Goal: Check status: Check status

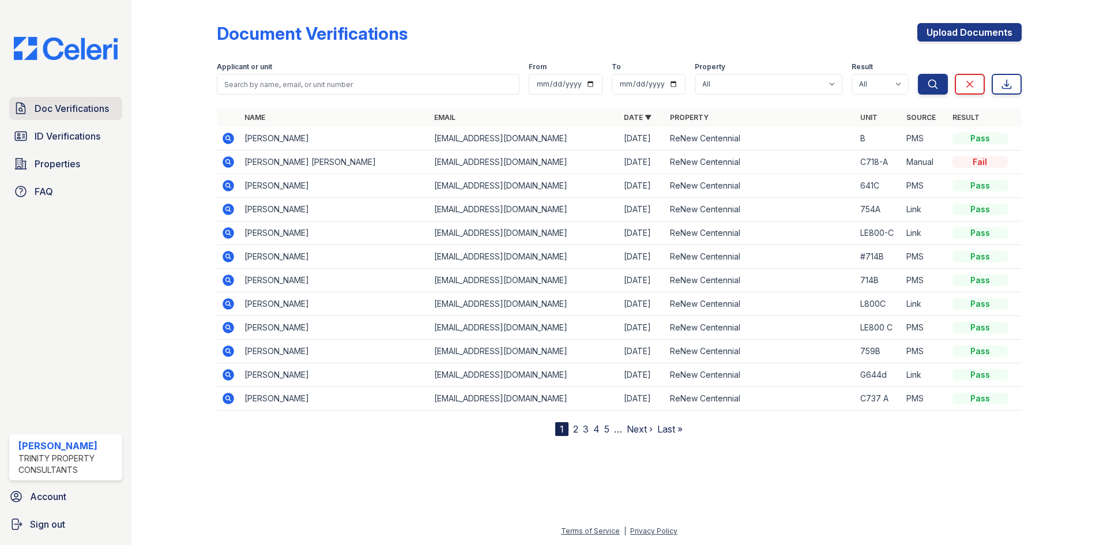
click at [51, 112] on span "Doc Verifications" at bounding box center [72, 108] width 74 height 14
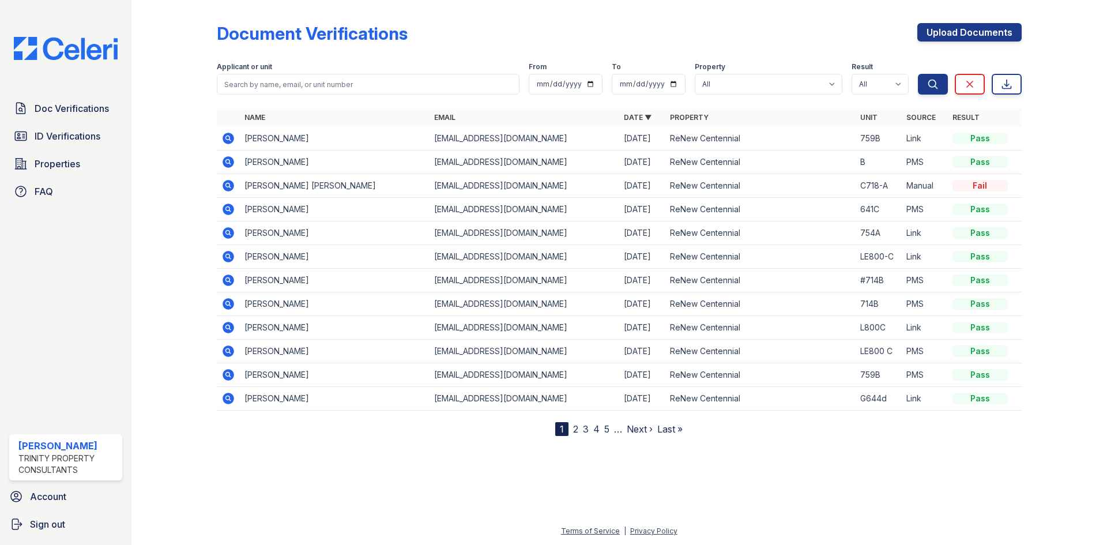
click at [229, 141] on icon at bounding box center [229, 139] width 12 height 12
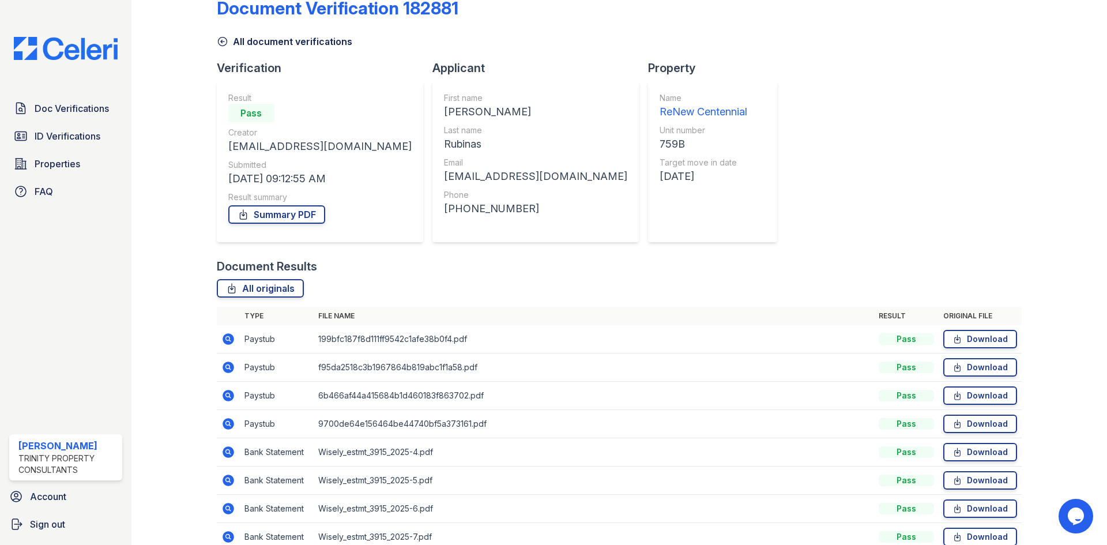
scroll to position [25, 0]
click at [228, 337] on icon at bounding box center [228, 340] width 14 height 14
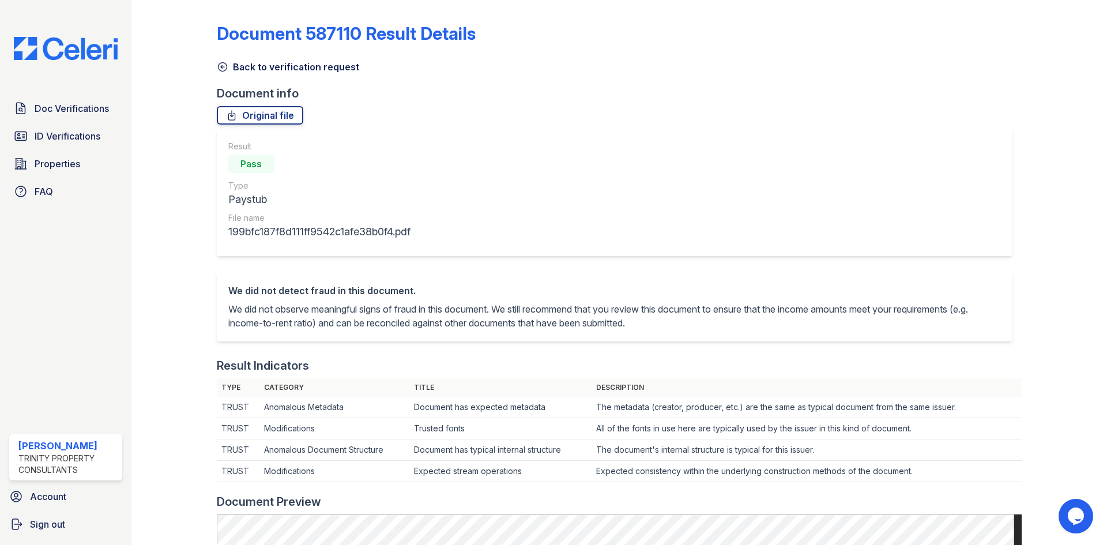
click at [219, 67] on icon at bounding box center [223, 67] width 12 height 12
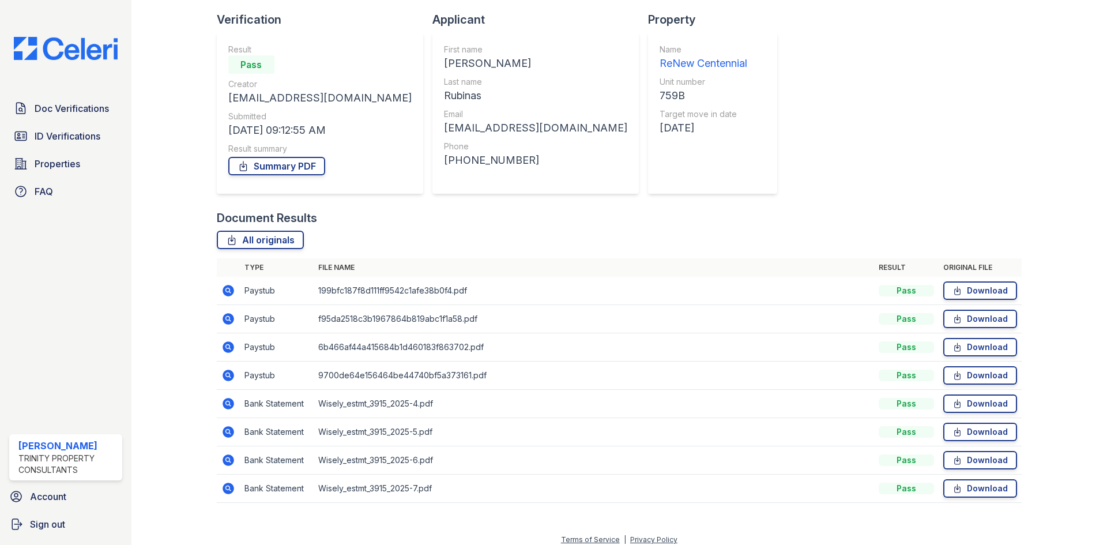
scroll to position [82, 0]
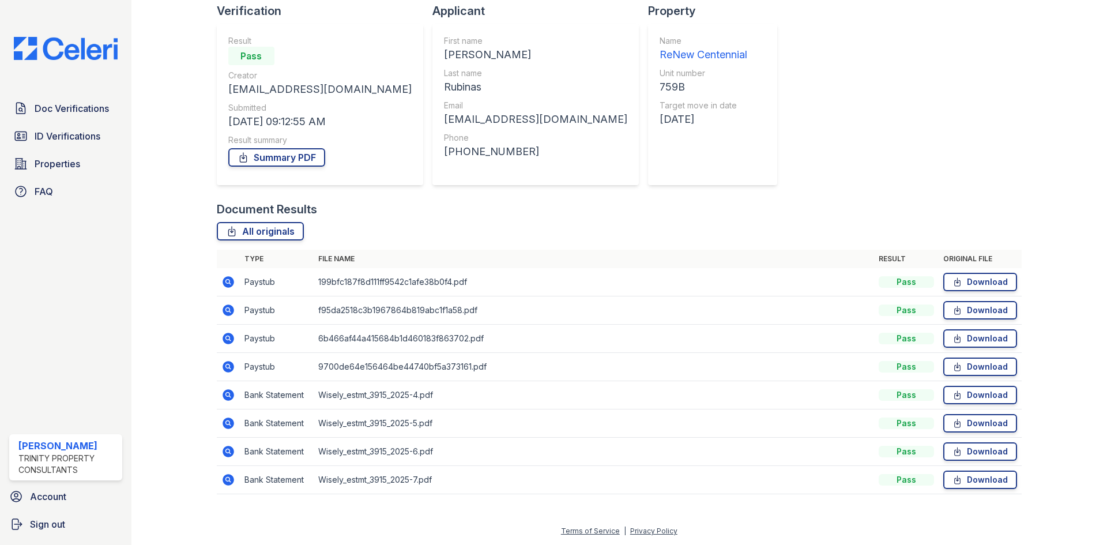
click at [228, 310] on icon at bounding box center [227, 309] width 3 height 3
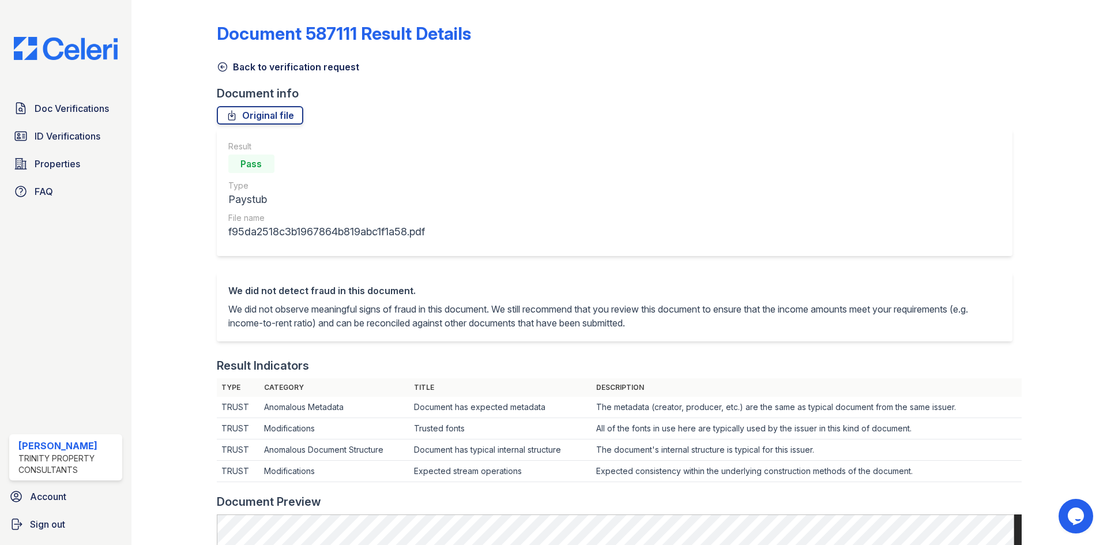
click at [223, 70] on icon at bounding box center [223, 67] width 12 height 12
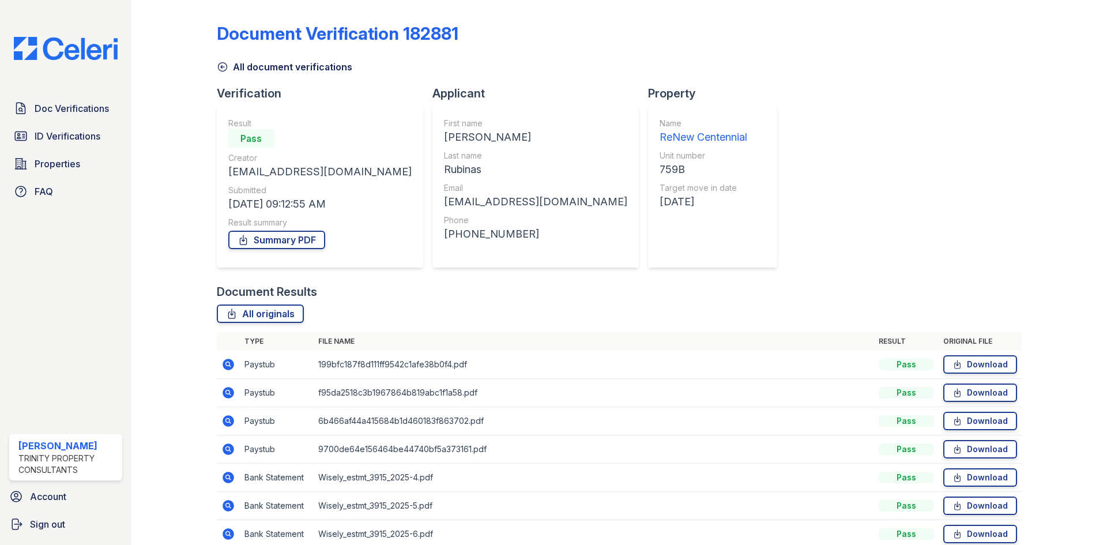
click at [226, 422] on icon at bounding box center [228, 421] width 14 height 14
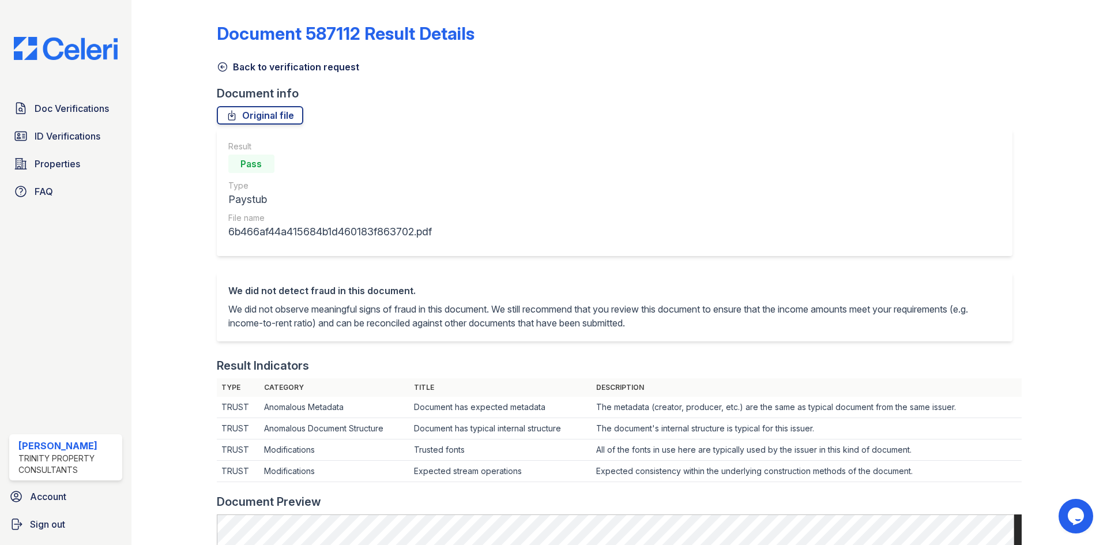
click at [224, 69] on icon at bounding box center [223, 67] width 12 height 12
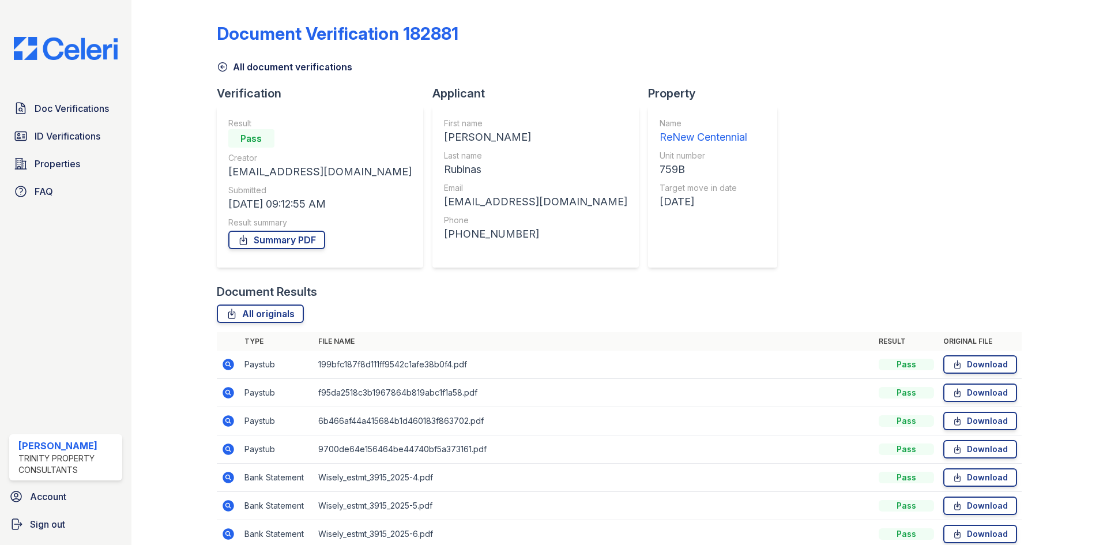
click at [231, 450] on icon at bounding box center [229, 449] width 12 height 12
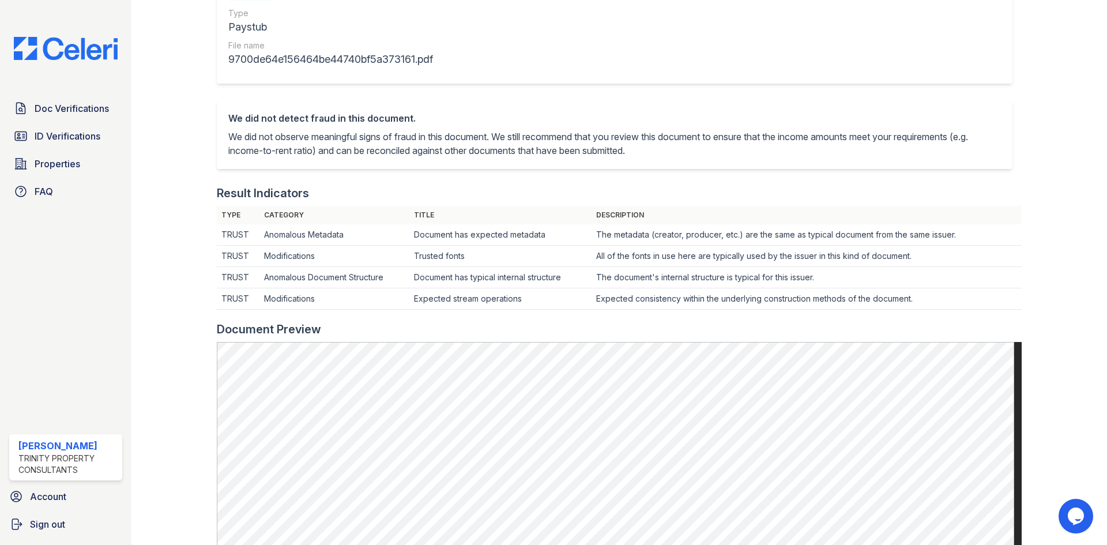
scroll to position [173, 0]
click at [1067, 544] on div at bounding box center [1055, 359] width 67 height 1055
click at [689, 129] on div "We did not detect fraud in this document. We did not observe meaningful signs o…" at bounding box center [614, 134] width 773 height 46
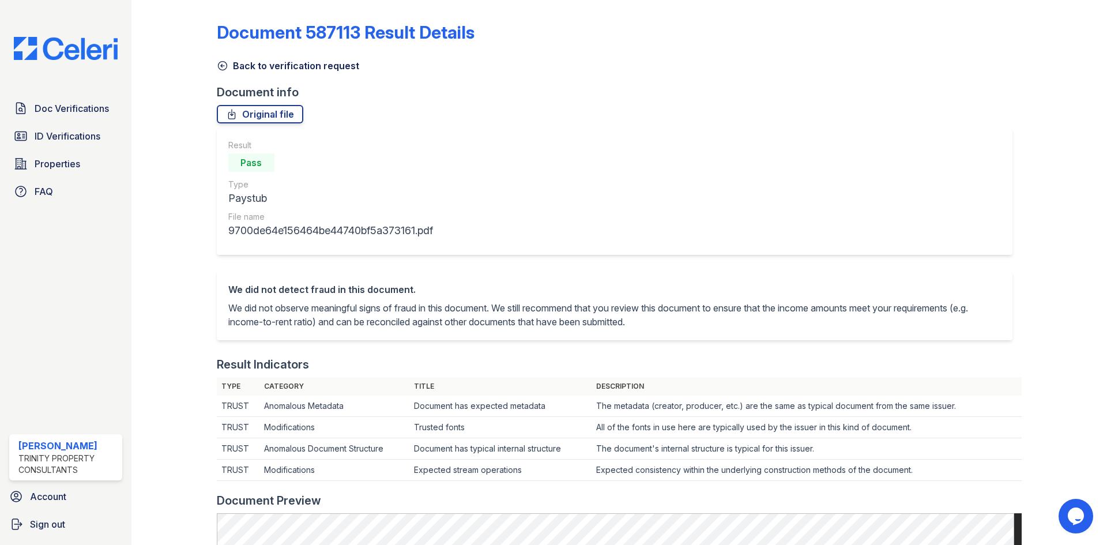
scroll to position [0, 0]
click at [225, 70] on icon at bounding box center [222, 67] width 9 height 9
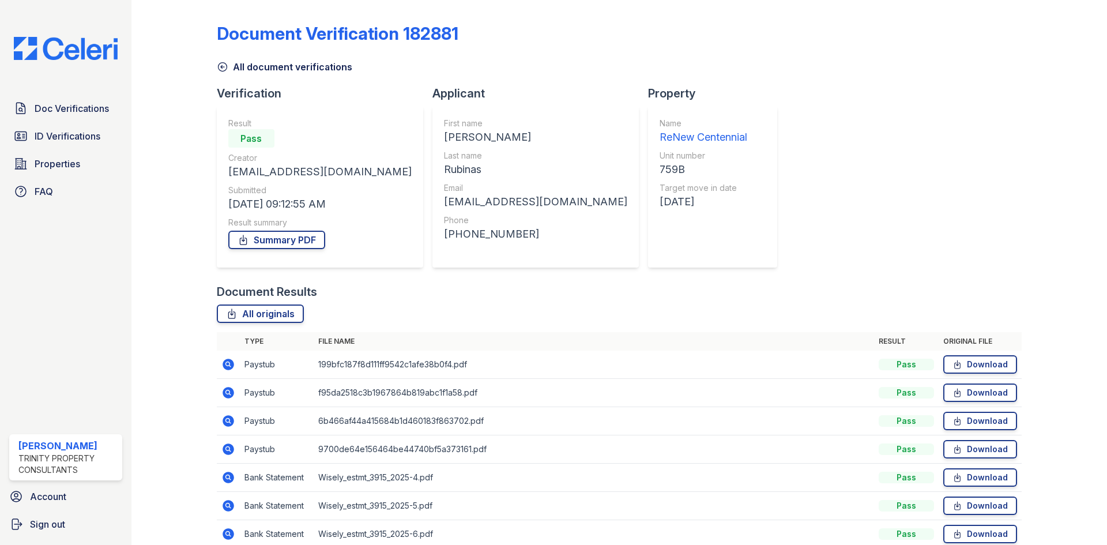
click at [225, 361] on icon at bounding box center [229, 365] width 12 height 12
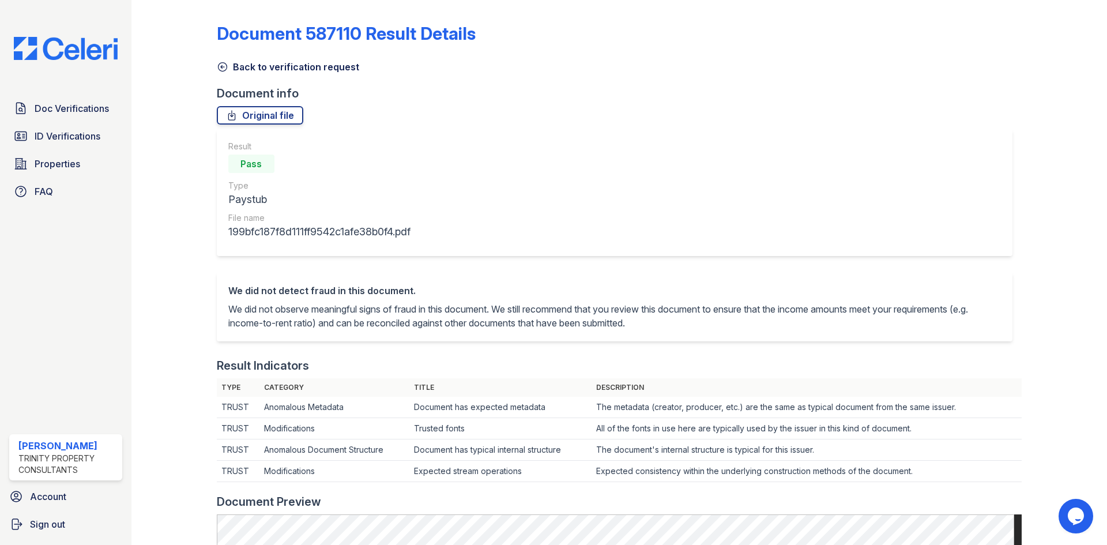
click at [224, 67] on icon at bounding box center [223, 67] width 12 height 12
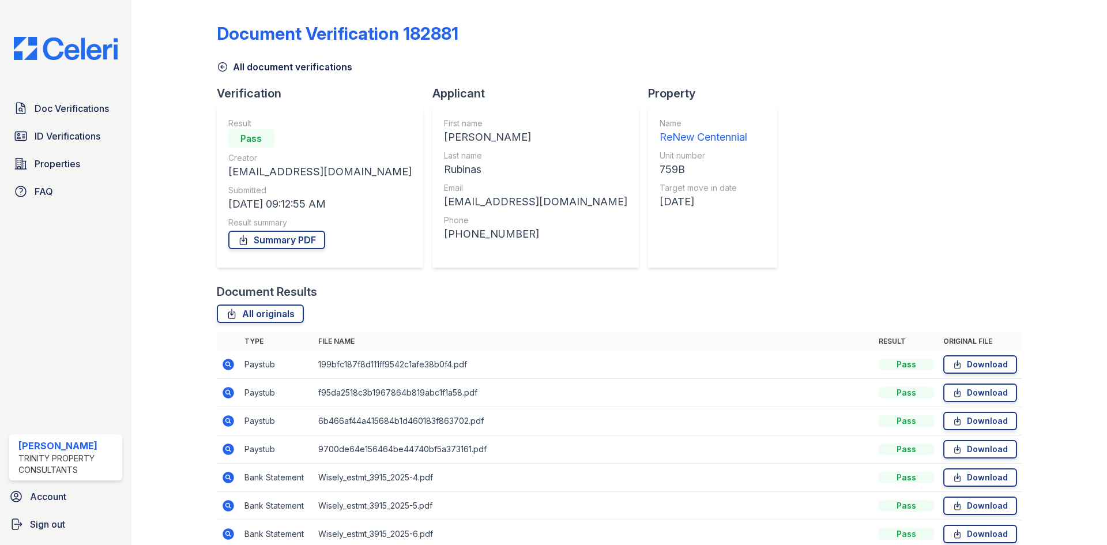
scroll to position [82, 0]
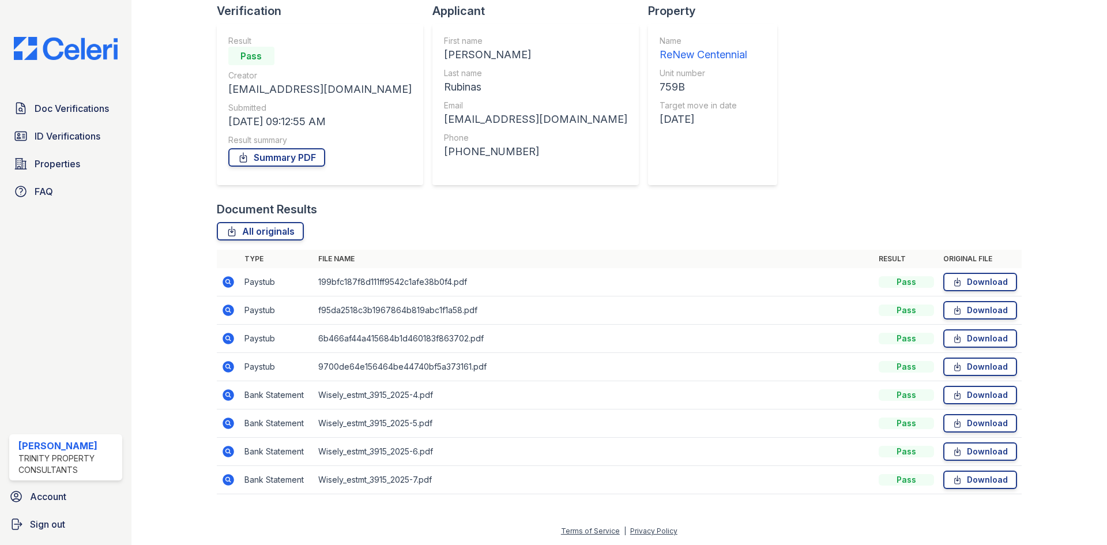
click at [226, 340] on icon at bounding box center [228, 339] width 14 height 14
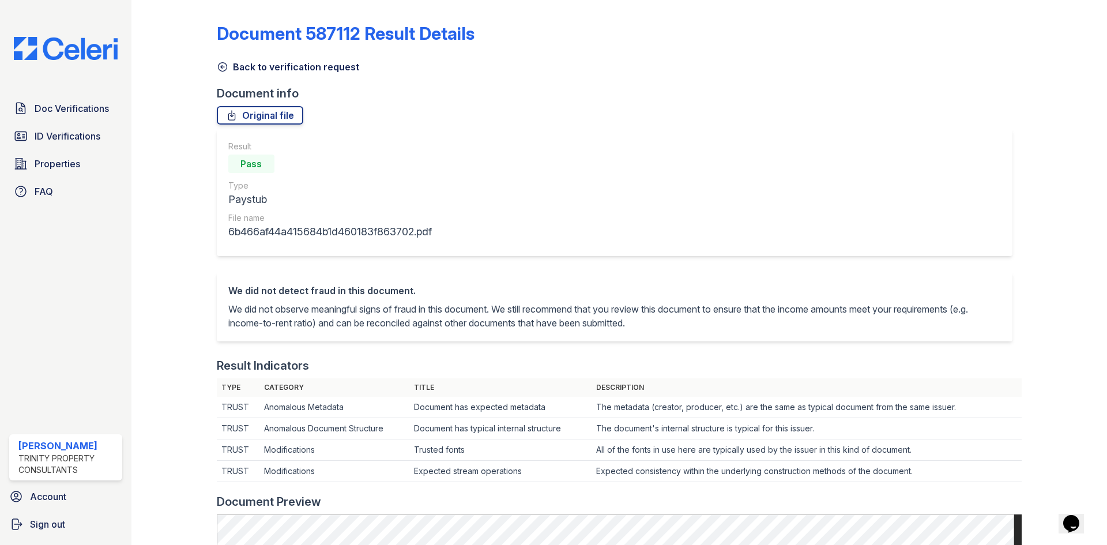
click at [217, 69] on icon at bounding box center [223, 67] width 12 height 12
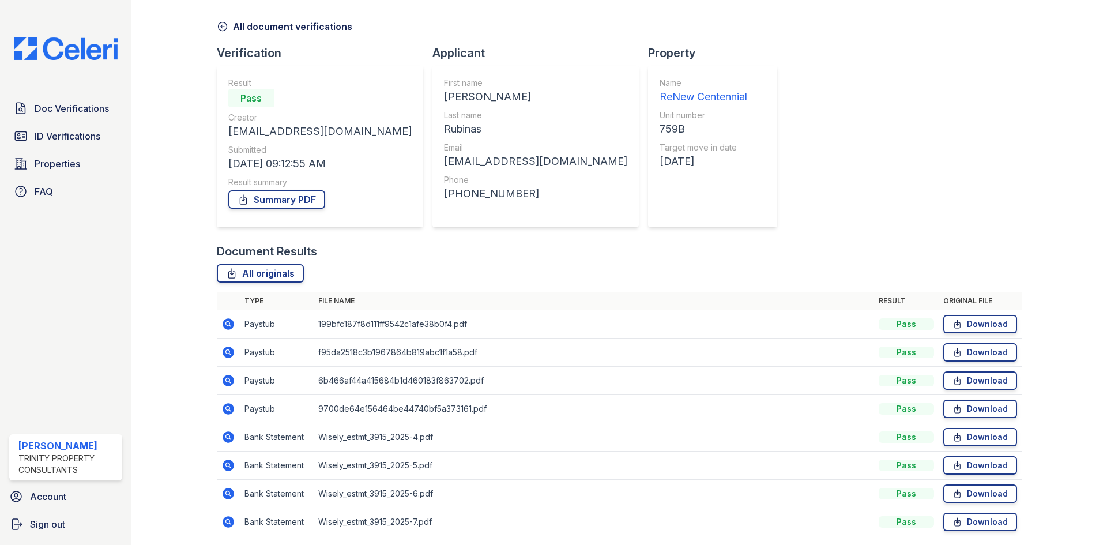
scroll to position [82, 0]
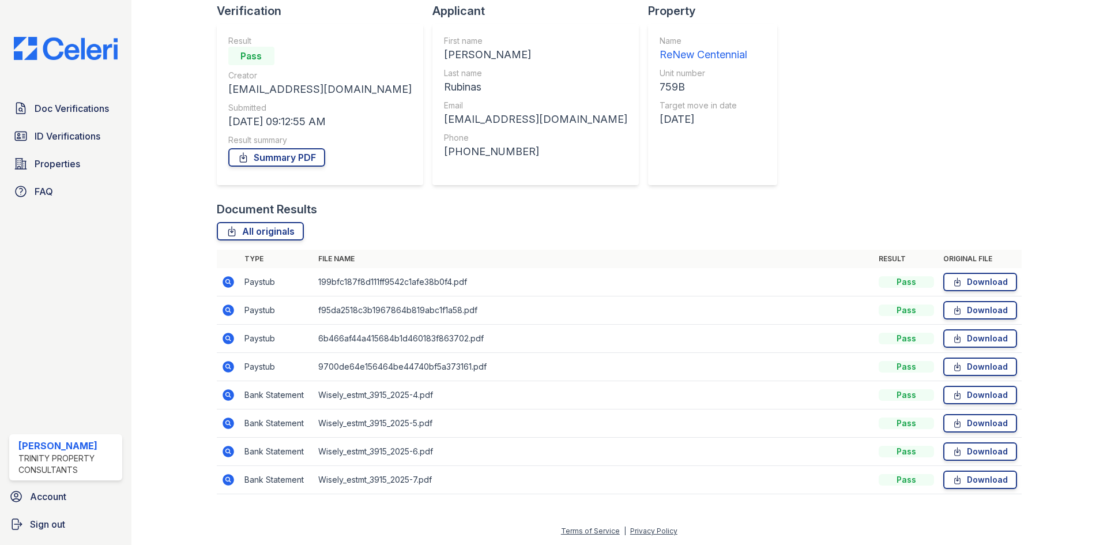
click at [227, 368] on icon at bounding box center [228, 367] width 14 height 14
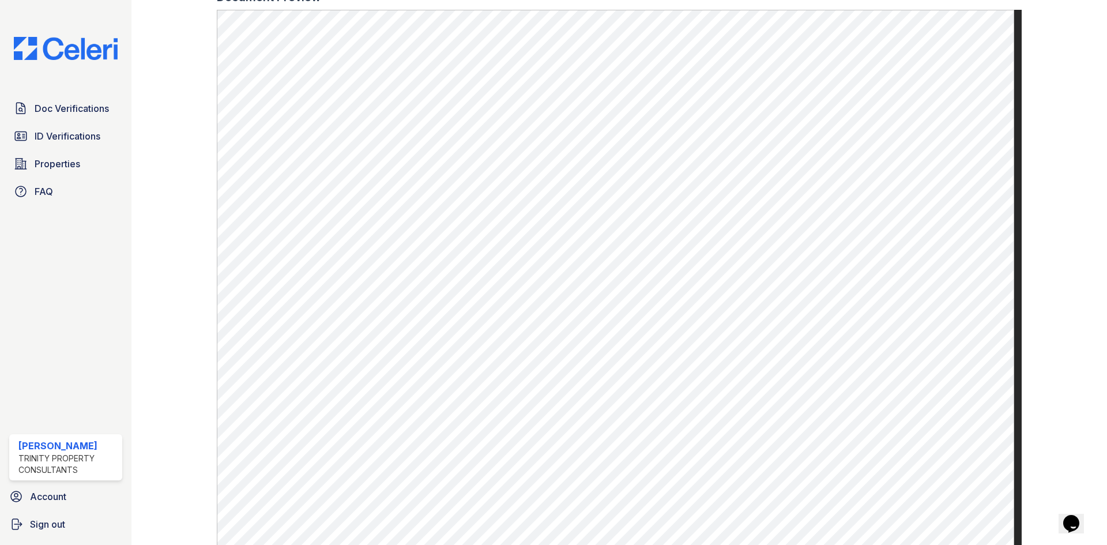
scroll to position [519, 0]
